Goal: Task Accomplishment & Management: Manage account settings

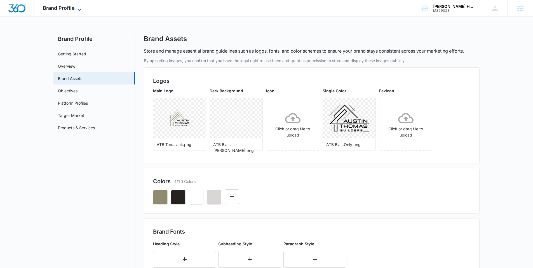
click at [68, 7] on span "Brand Profile" at bounding box center [59, 8] width 32 height 6
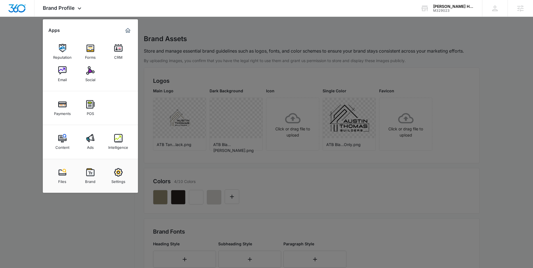
drag, startPoint x: 247, startPoint y: 172, endPoint x: 136, endPoint y: 152, distance: 112.9
click at [247, 172] on div at bounding box center [266, 134] width 533 height 268
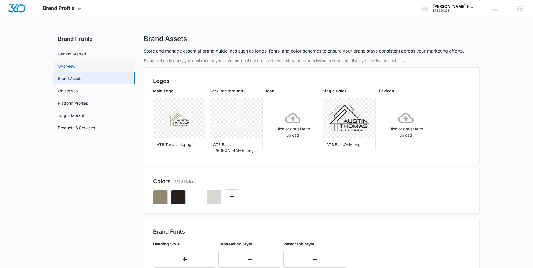
click at [71, 65] on link "Overview" at bounding box center [66, 66] width 17 height 6
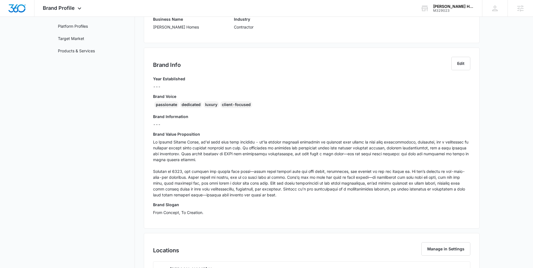
scroll to position [92, 0]
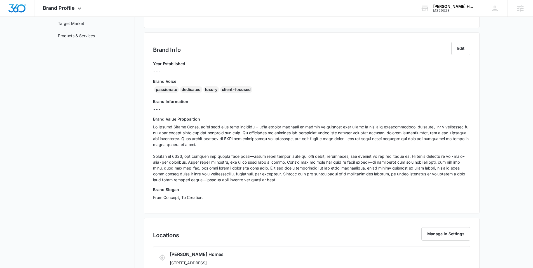
click at [233, 188] on h3 "Brand Slogan" at bounding box center [311, 190] width 317 height 6
click at [199, 171] on p at bounding box center [311, 153] width 317 height 59
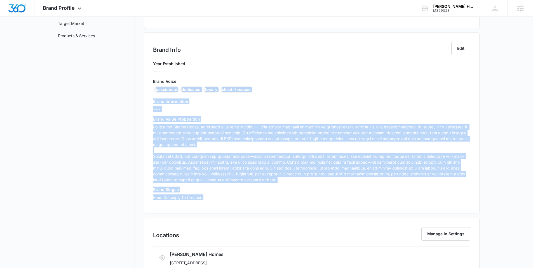
drag, startPoint x: 206, startPoint y: 200, endPoint x: 155, endPoint y: 89, distance: 121.8
click at [155, 89] on div "Year Established --- Brand Voice passionate dedicated luxury client-focused Bra…" at bounding box center [311, 133] width 317 height 144
copy div "passionate dedicated luxury client-focused Brand Information --- Brand Value Pr…"
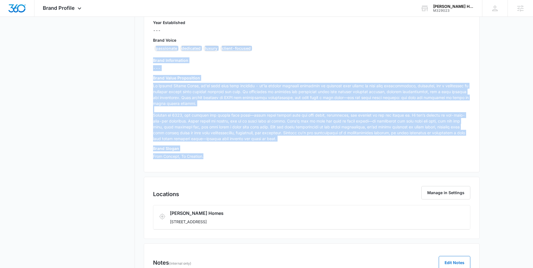
scroll to position [135, 0]
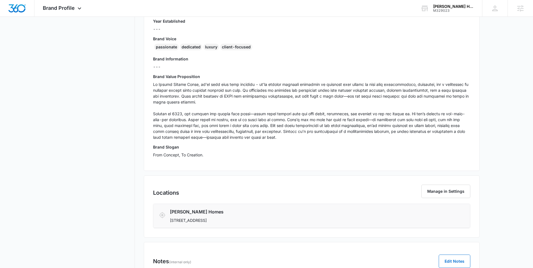
click at [224, 220] on p "9393 N 90th St, Scottsdale, AZ 85258" at bounding box center [286, 220] width 232 height 6
drag, startPoint x: 243, startPoint y: 220, endPoint x: 167, endPoint y: 222, distance: 75.9
click at [167, 222] on div "Austin Thomas Homes 9393 N 90th St, Scottsdale, AZ 85258" at bounding box center [312, 215] width 306 height 15
click at [192, 223] on p "9393 N 90th St, Scottsdale, AZ 85258" at bounding box center [286, 220] width 232 height 6
drag, startPoint x: 221, startPoint y: 222, endPoint x: 170, endPoint y: 220, distance: 51.3
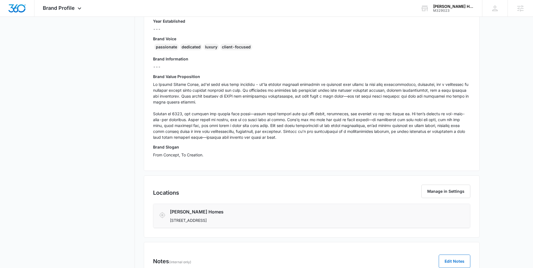
click at [170, 220] on p "9393 N 90th St, Scottsdale, AZ 85258" at bounding box center [286, 220] width 232 height 6
copy p "9393 N 90th St, Scottsdale, AZ 85258"
click at [282, 176] on div "Locations Manage in Settings Austin Thomas Homes 9393 N 90th St, Scottsdale, AZ…" at bounding box center [312, 206] width 336 height 62
drag, startPoint x: 235, startPoint y: 222, endPoint x: 228, endPoint y: 221, distance: 6.7
click at [228, 221] on p "9393 N 90th St, Scottsdale, AZ 85258" at bounding box center [286, 220] width 232 height 6
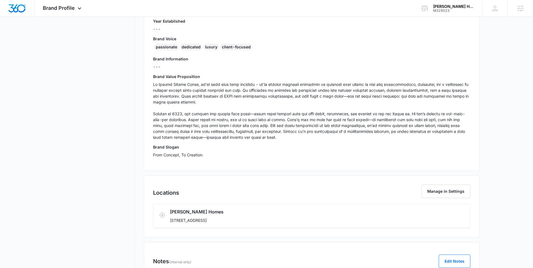
copy p "85258"
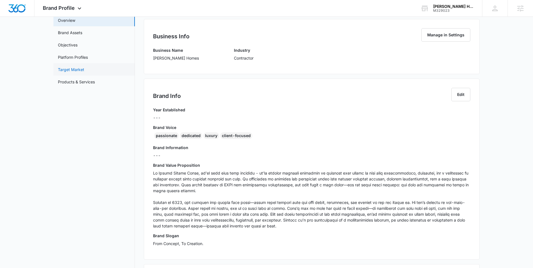
scroll to position [0, 0]
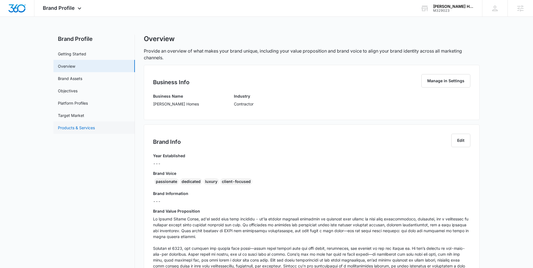
click at [82, 130] on link "Products & Services" at bounding box center [76, 128] width 37 height 6
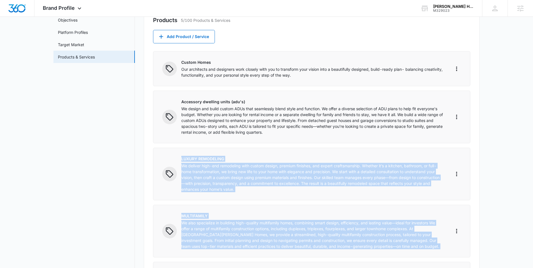
scroll to position [43, 0]
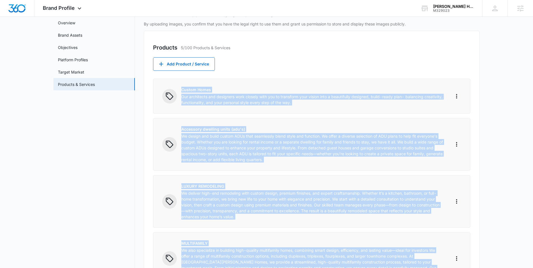
drag, startPoint x: 334, startPoint y: 184, endPoint x: 179, endPoint y: 86, distance: 183.4
click at [178, 86] on div "Products 5/100 Products & Services Add Product / Service Custom Homes Our archi…" at bounding box center [312, 193] width 336 height 325
copy div "Custom Homes Our architects and designers work closely with you to transform yo…"
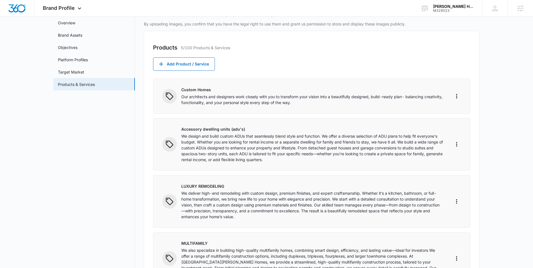
click at [255, 60] on div "Products 5/100 Products & Services Add Product / Service Custom Homes Our archi…" at bounding box center [312, 193] width 336 height 325
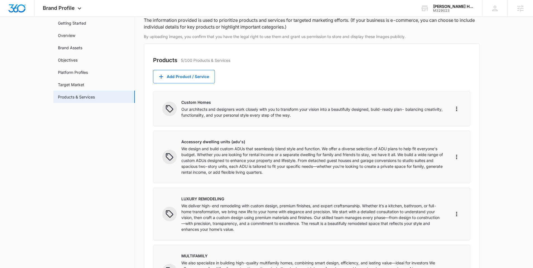
scroll to position [0, 0]
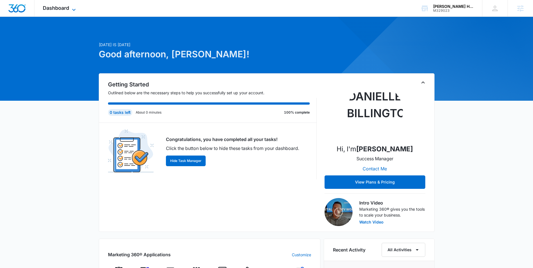
click at [64, 11] on span "Dashboard" at bounding box center [56, 8] width 26 height 6
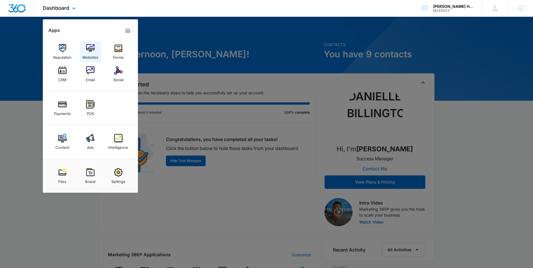
click at [92, 50] on img at bounding box center [90, 48] width 8 height 8
